Goal: Information Seeking & Learning: Learn about a topic

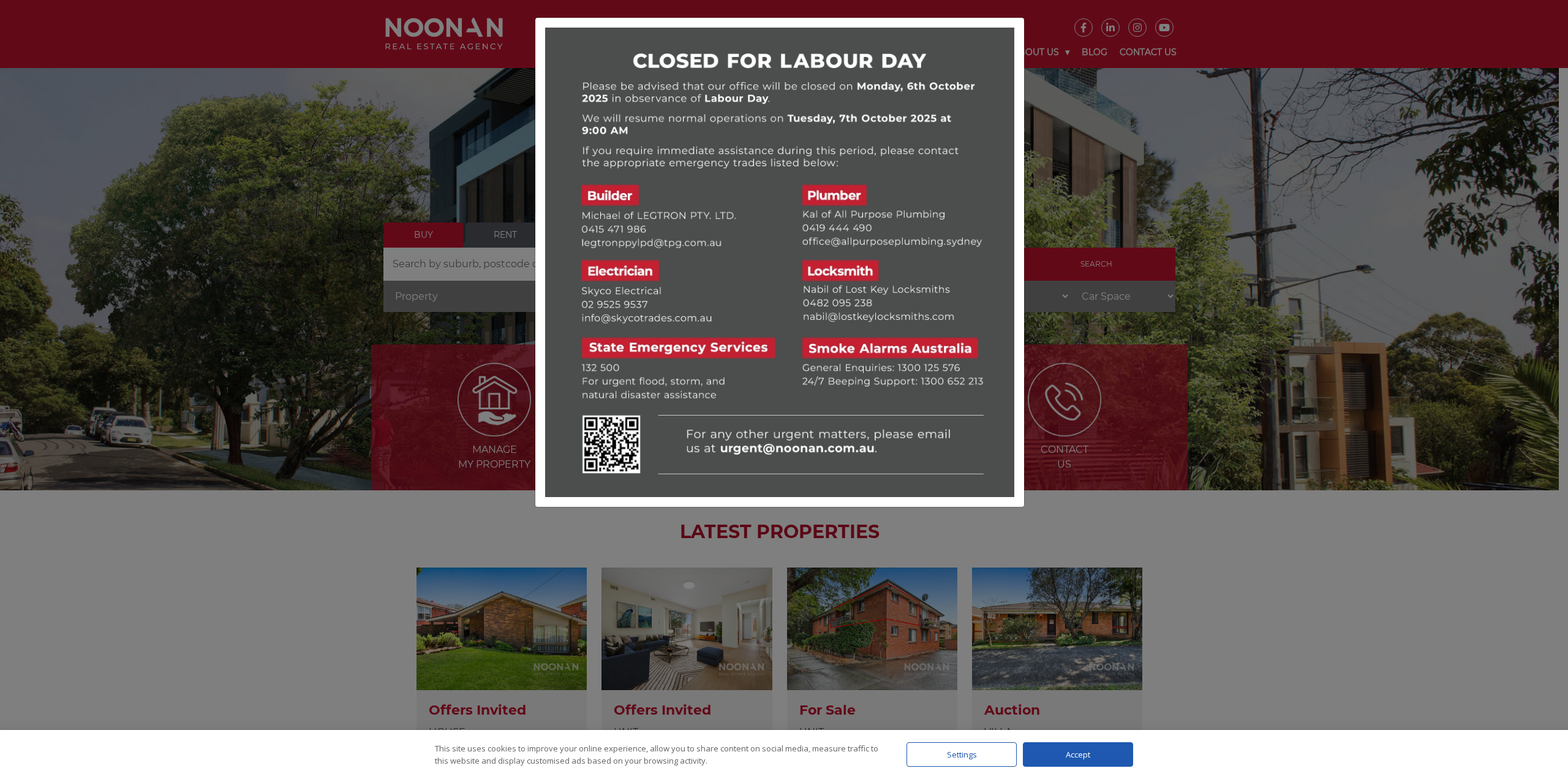
click at [1293, 261] on div at bounding box center [784, 389] width 1568 height 779
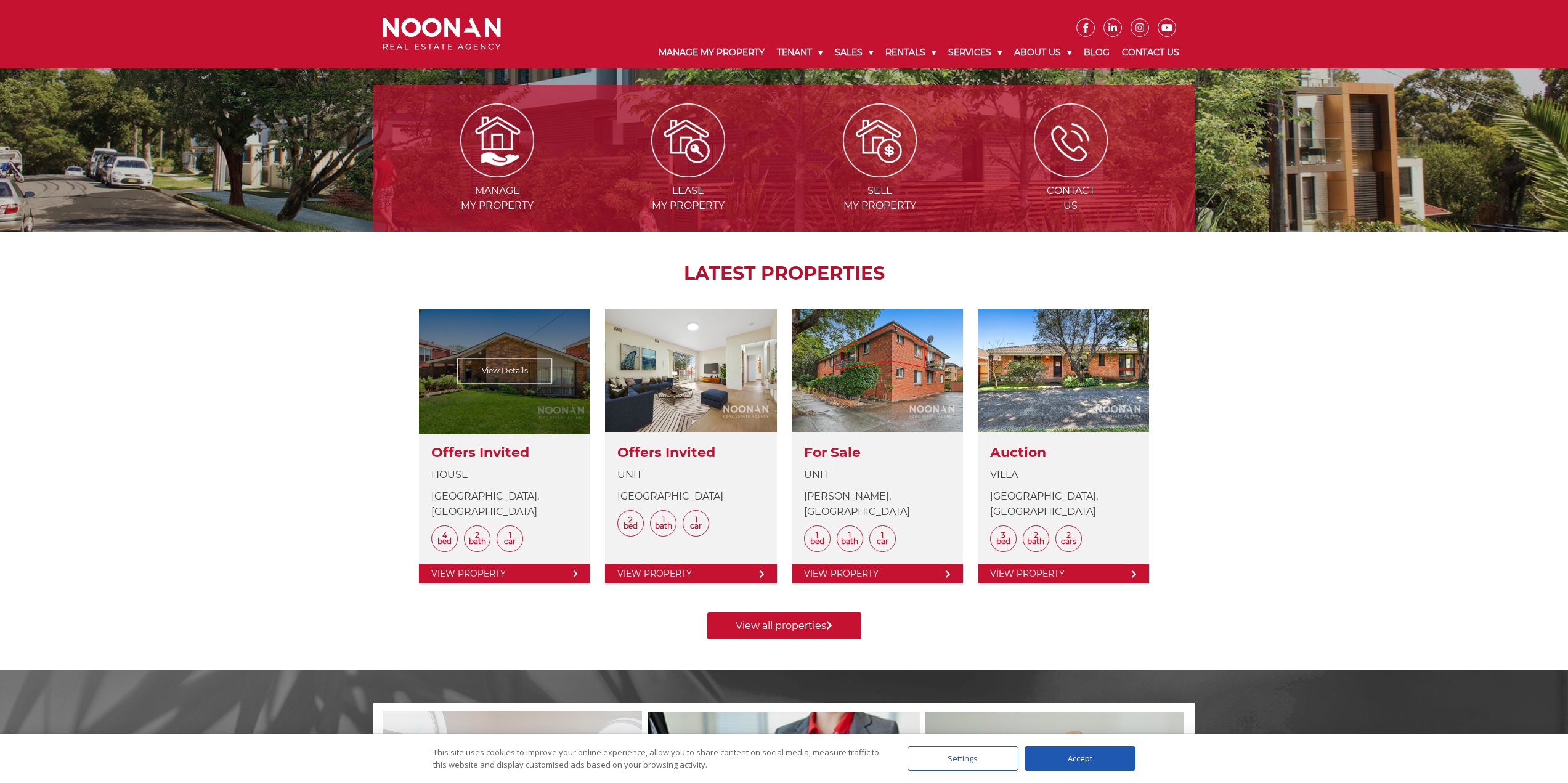
scroll to position [308, 0]
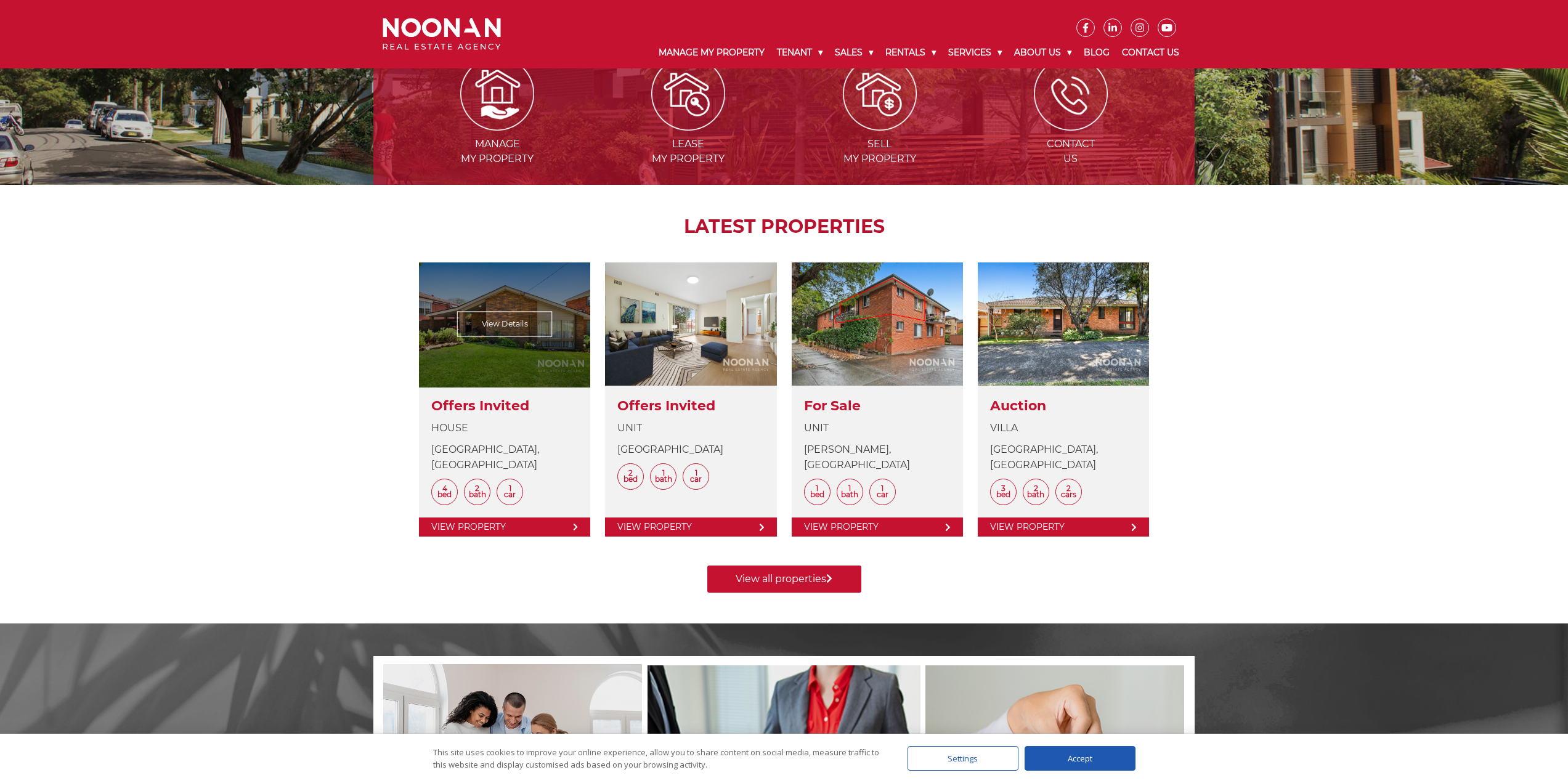
click at [487, 405] on link at bounding box center [504, 399] width 171 height 274
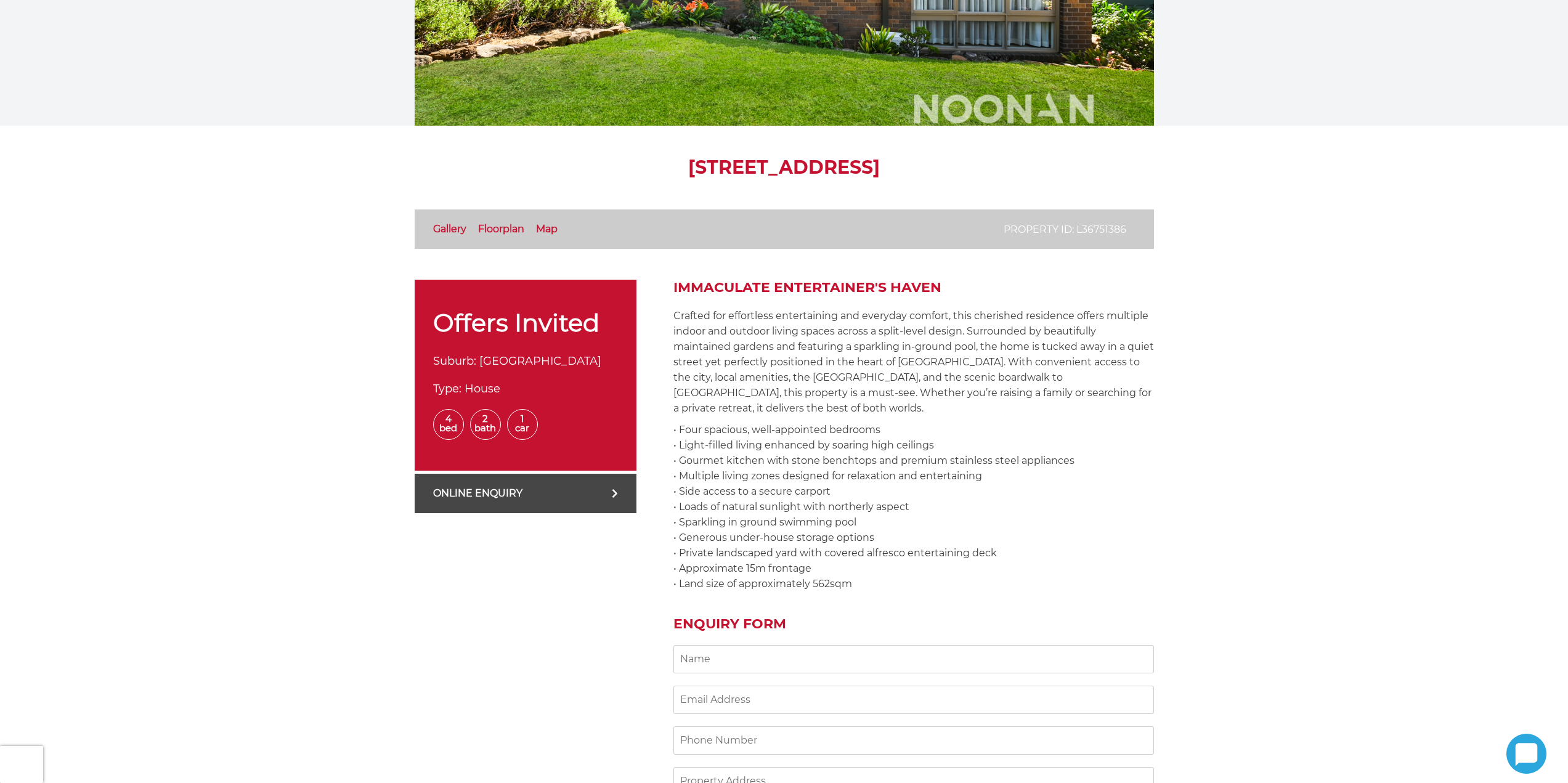
scroll to position [308, 0]
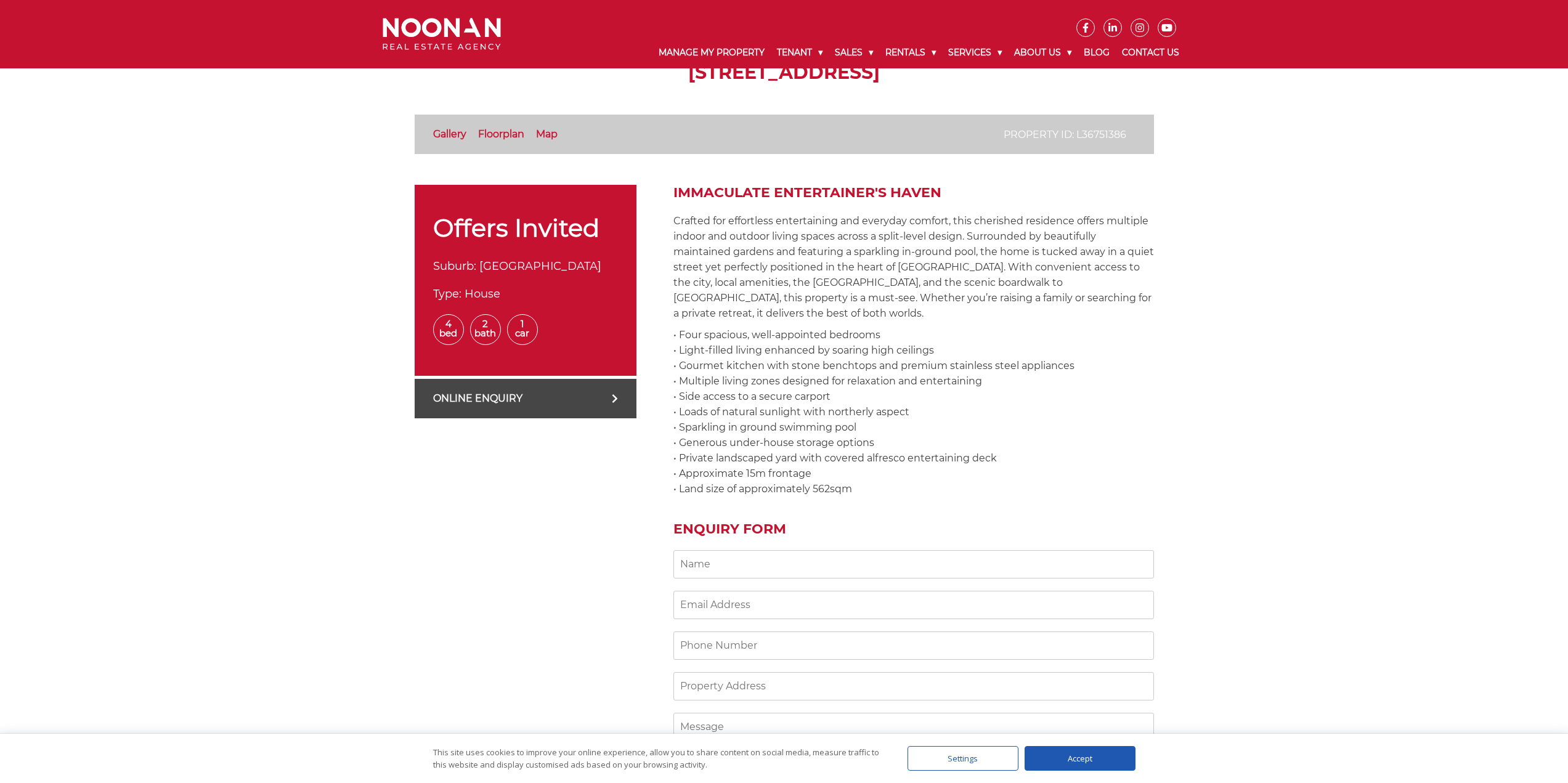
drag, startPoint x: 874, startPoint y: 486, endPoint x: 668, endPoint y: 195, distance: 356.5
click at [668, 195] on div "Offers Invited Suburb: PEAKHURST HEIGHTS Type: House 4 Bed 2 Bath 1 Car Online …" at bounding box center [784, 545] width 739 height 721
